Goal: Information Seeking & Learning: Learn about a topic

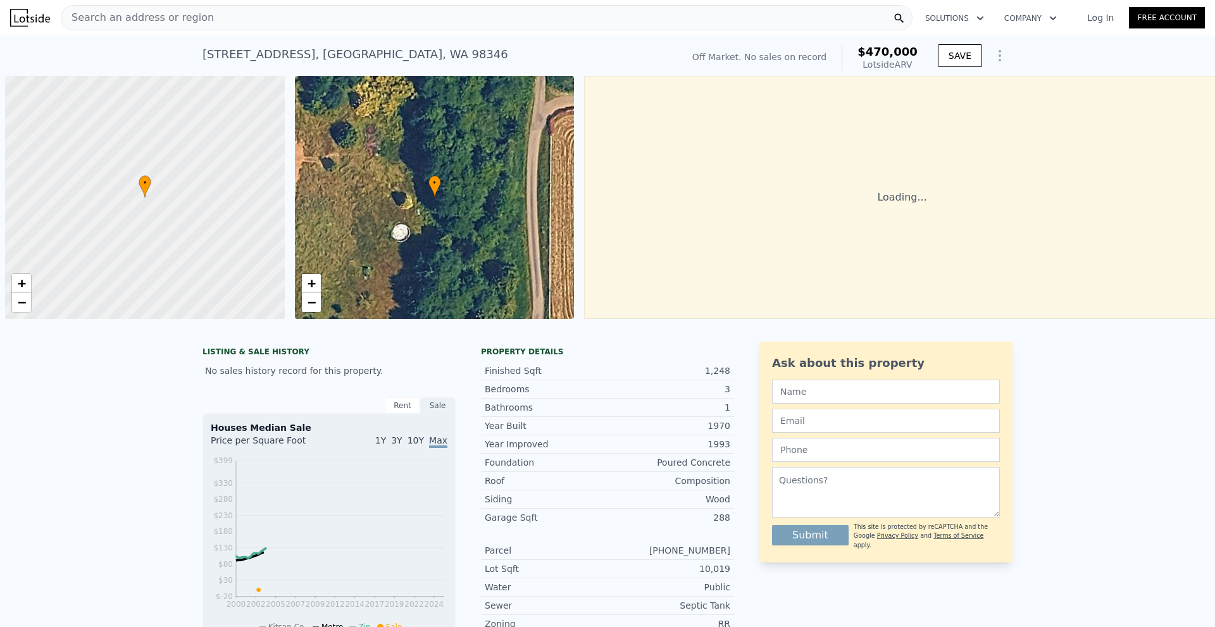
scroll to position [0, 5]
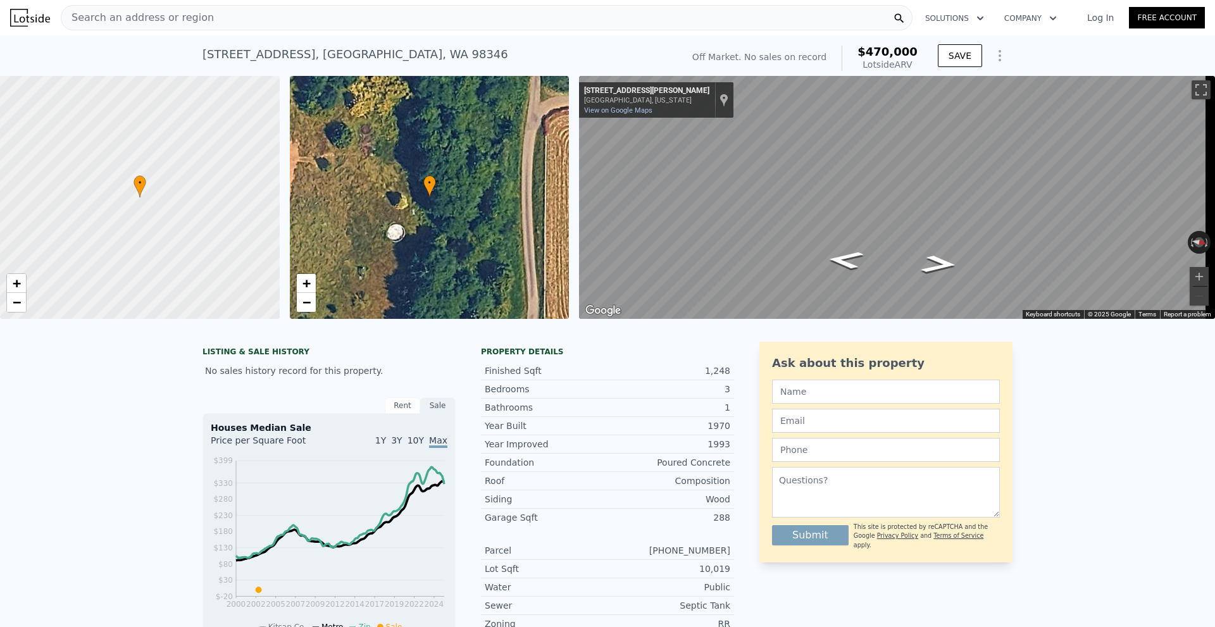
click at [232, 17] on div "Search an address or region" at bounding box center [487, 17] width 852 height 25
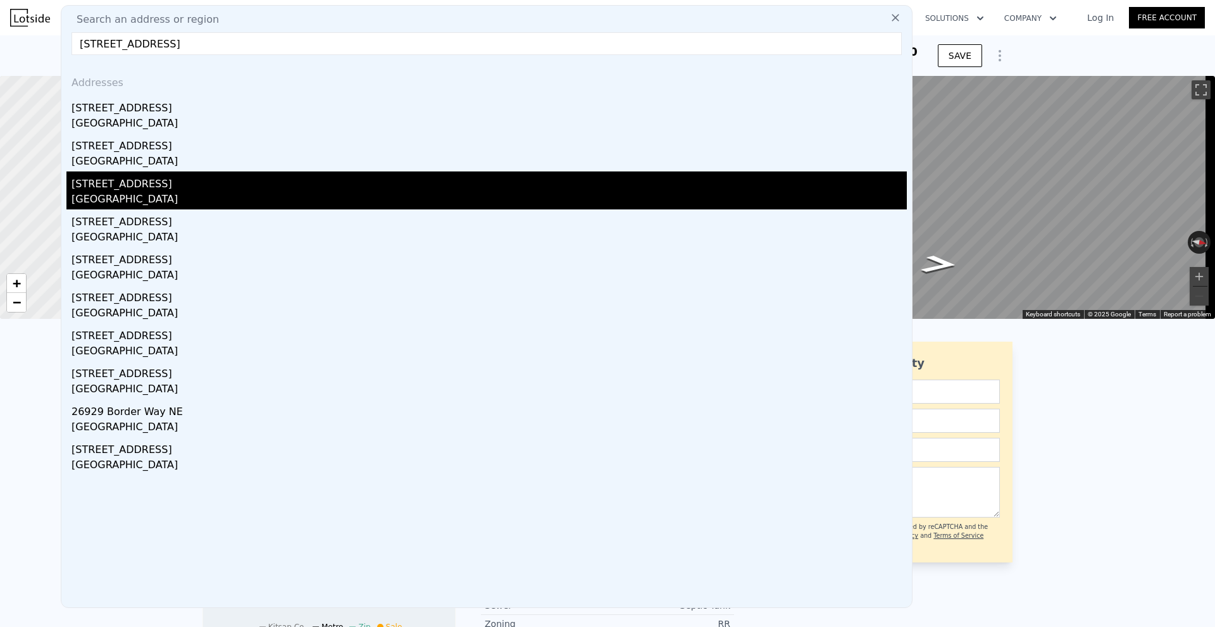
type input "[STREET_ADDRESS]"
click at [132, 194] on div "[GEOGRAPHIC_DATA]" at bounding box center [489, 201] width 835 height 18
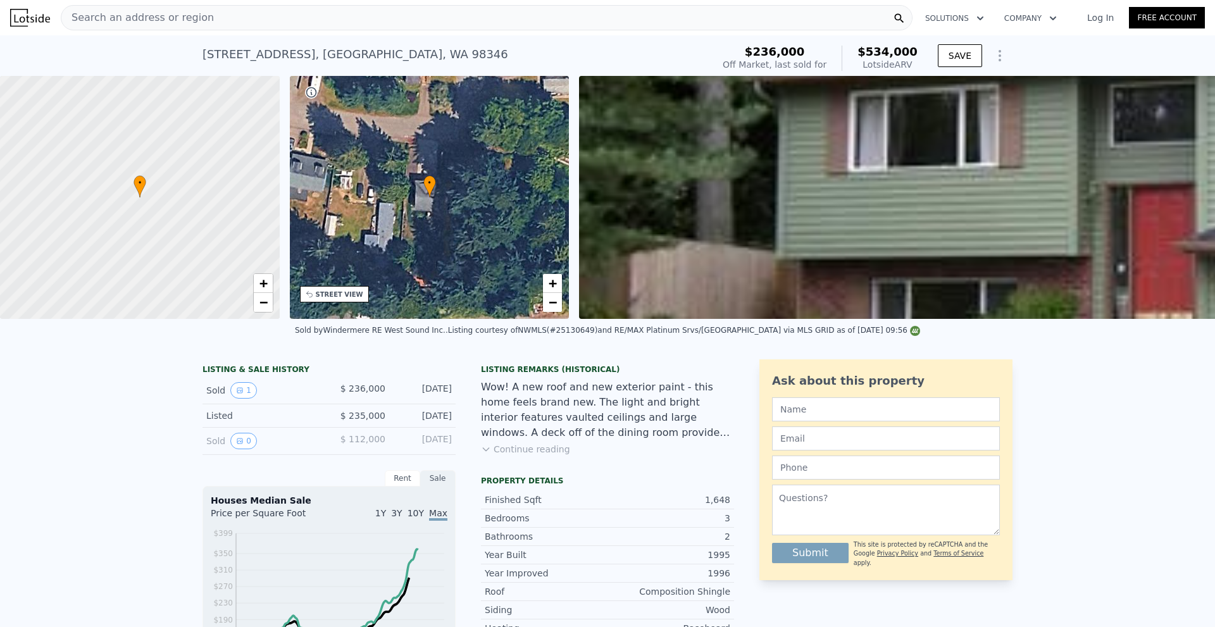
type input "2"
type input "4"
type input "1"
type input "3"
type input "1044"
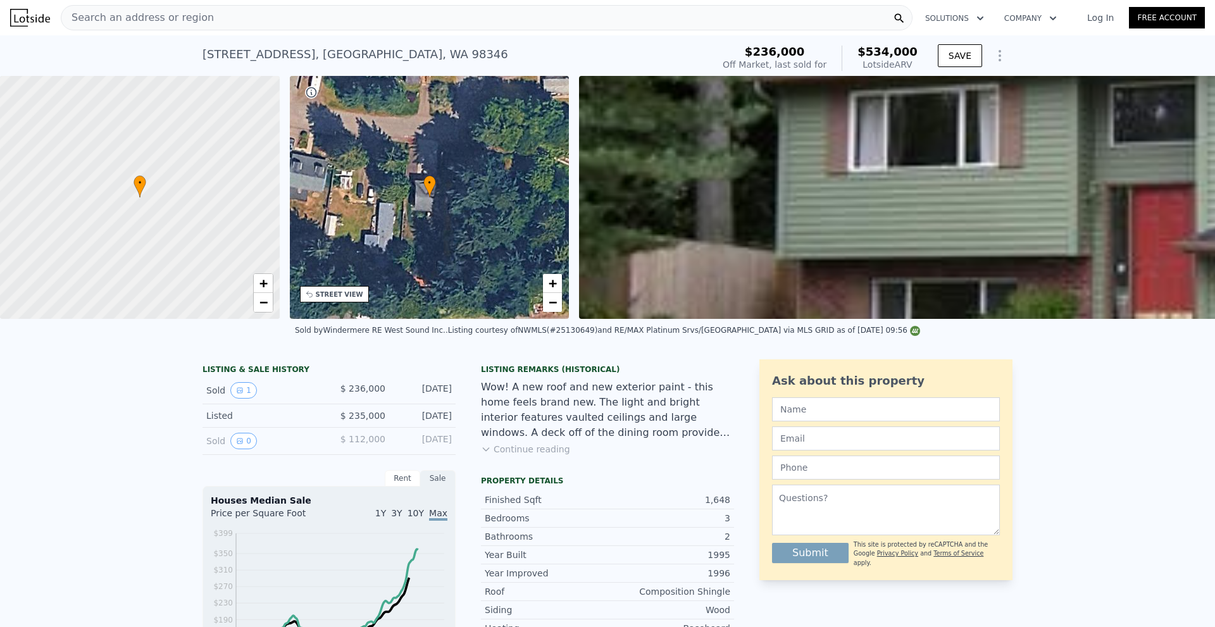
type input "1651"
type input "7405"
type input "16117"
type input "$ 470,000"
type input "5"
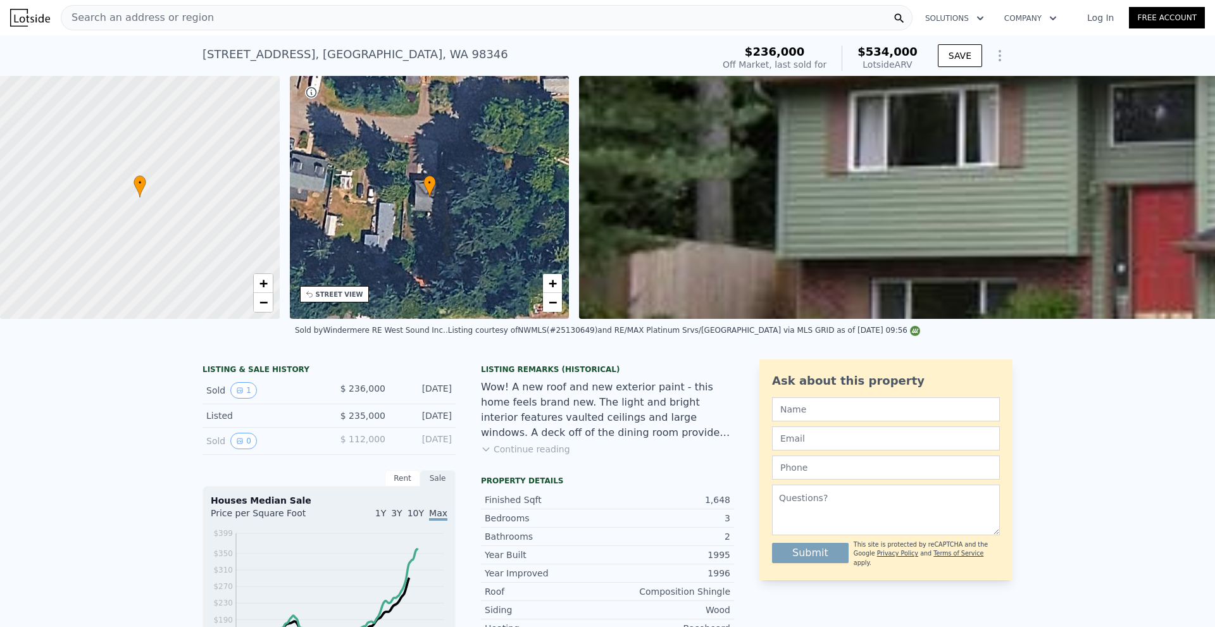
type input "$ 30,000"
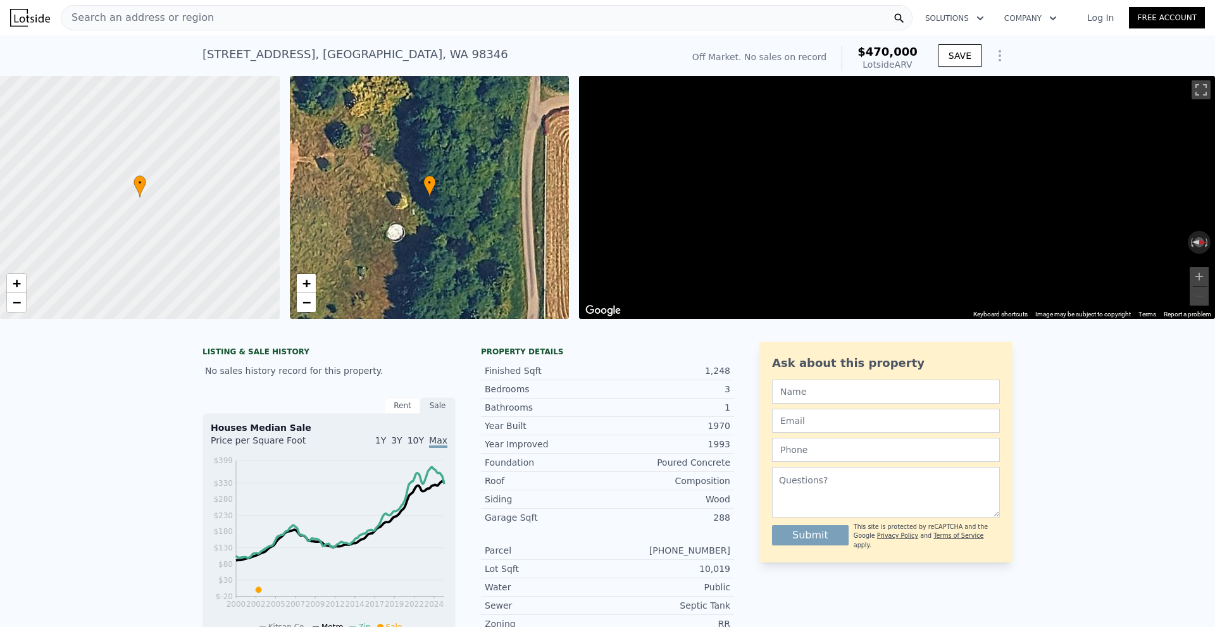
click at [101, 18] on span "Search an address or region" at bounding box center [137, 17] width 153 height 15
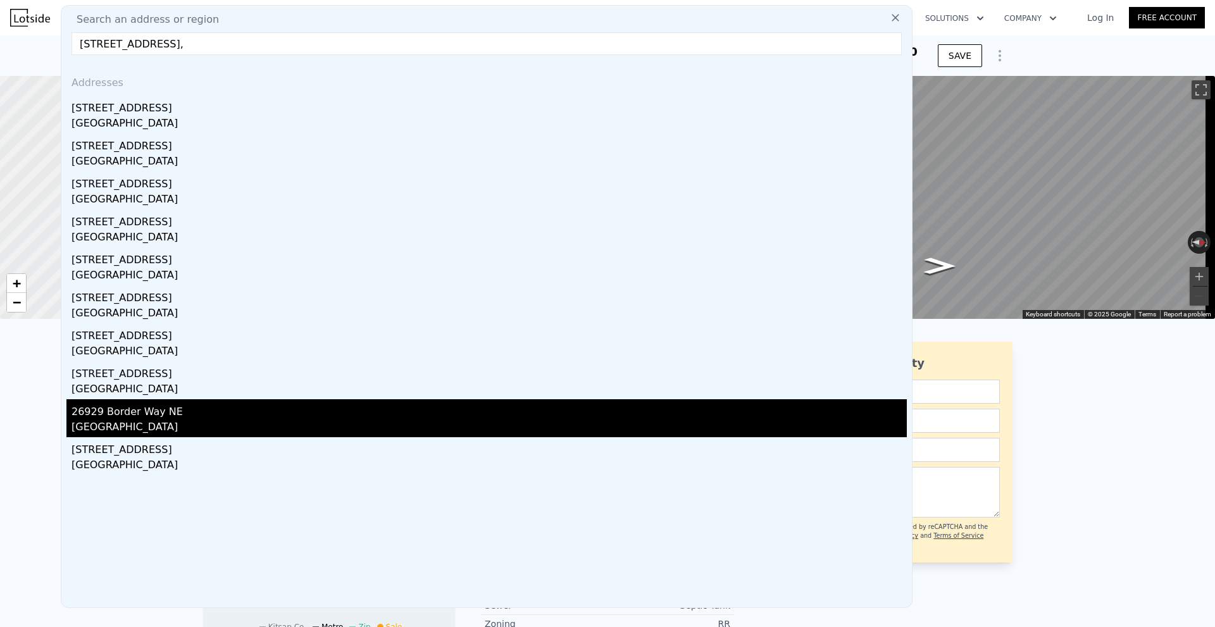
type input "[STREET_ADDRESS],"
click at [254, 415] on div "26929 Border Way NE" at bounding box center [489, 409] width 835 height 20
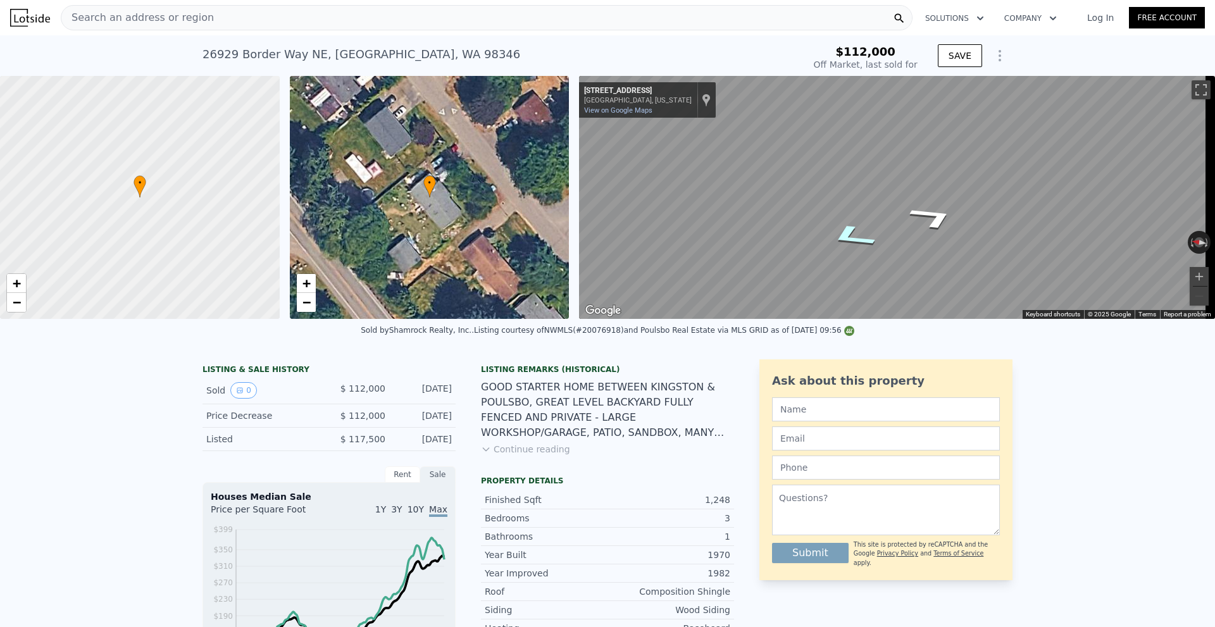
click at [863, 232] on div "Map" at bounding box center [897, 197] width 636 height 243
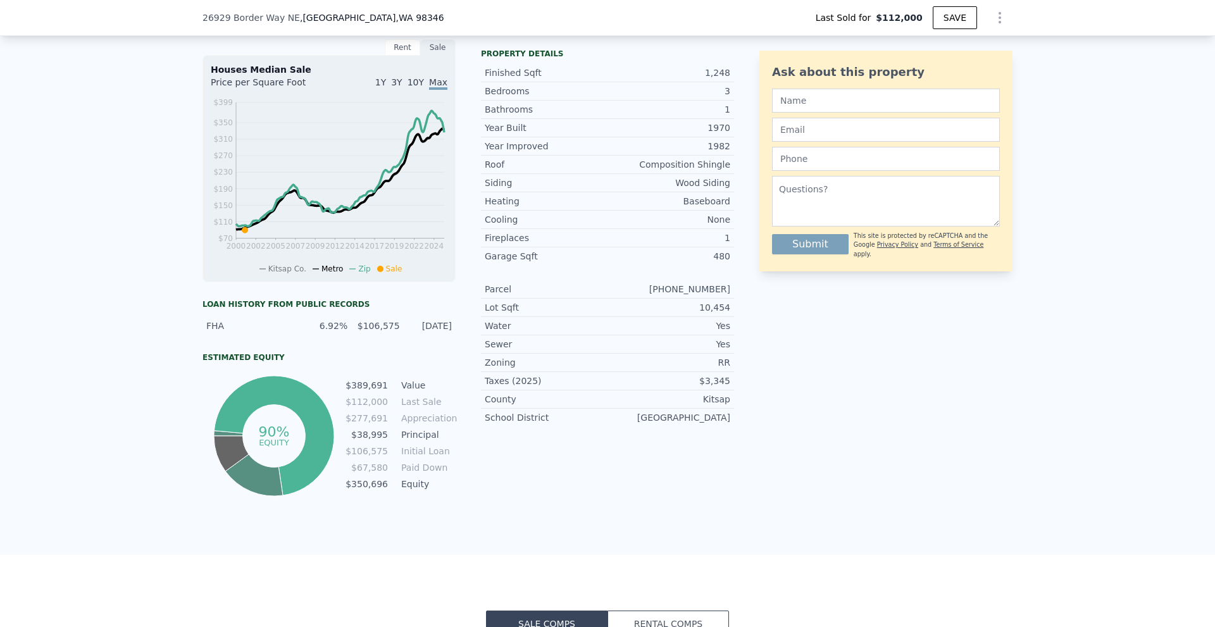
scroll to position [249, 0]
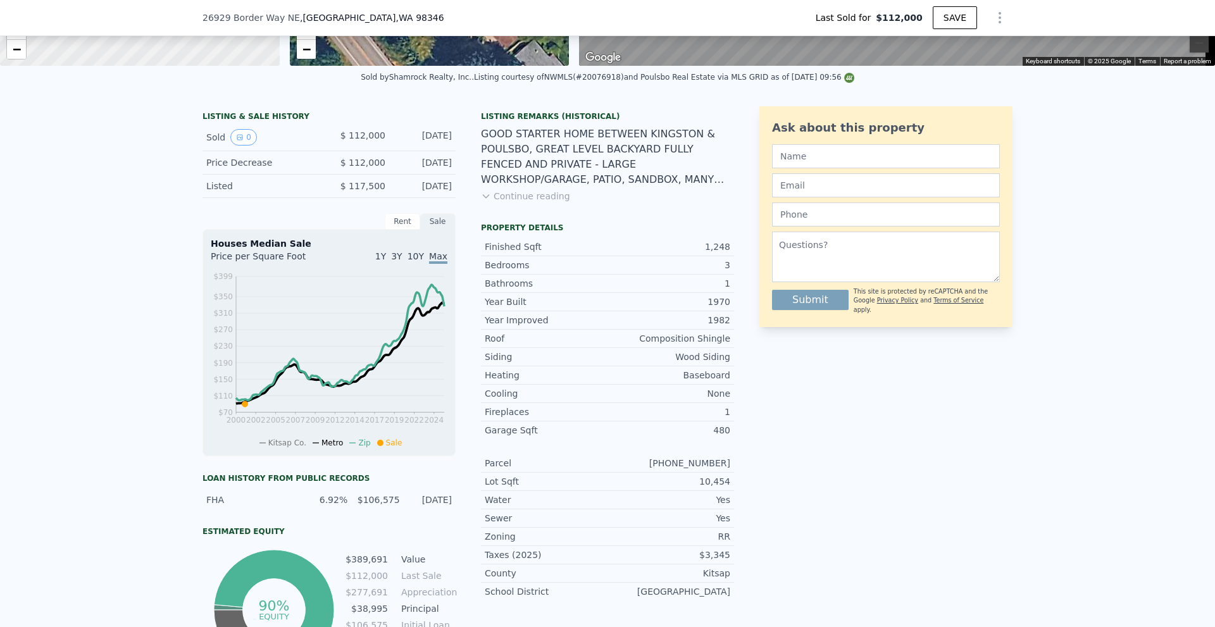
type input "$ 445,000"
type input "$ 293,421"
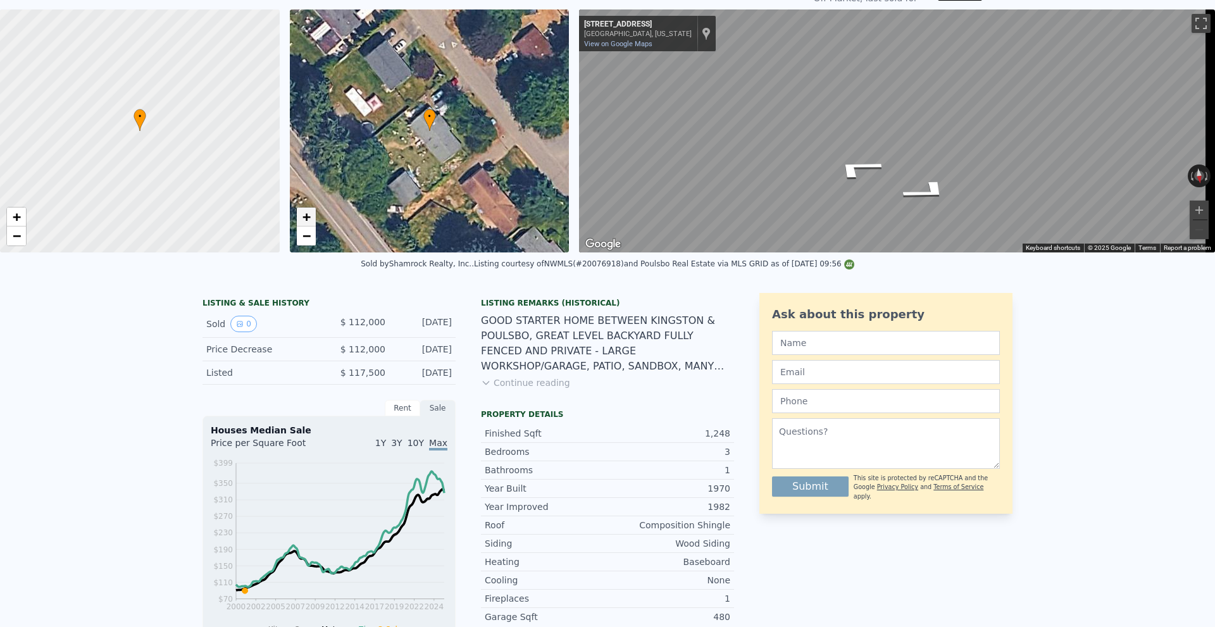
scroll to position [4, 0]
